Goal: Information Seeking & Learning: Learn about a topic

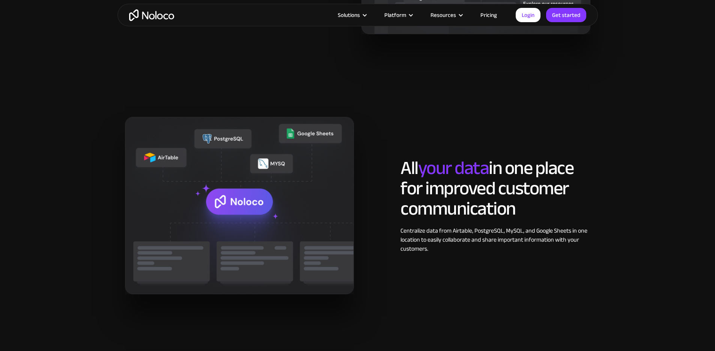
scroll to position [1155, 0]
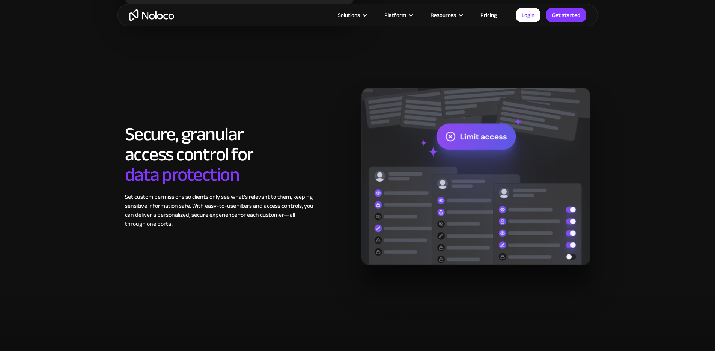
click at [487, 15] on link "Pricing" at bounding box center [488, 15] width 35 height 10
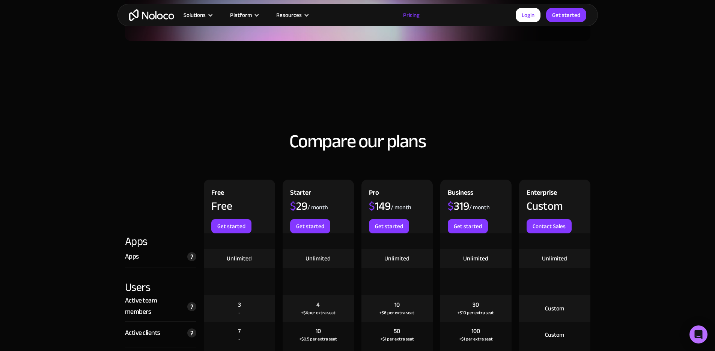
scroll to position [714, 0]
